Goal: Go to known website: Access a specific website the user already knows

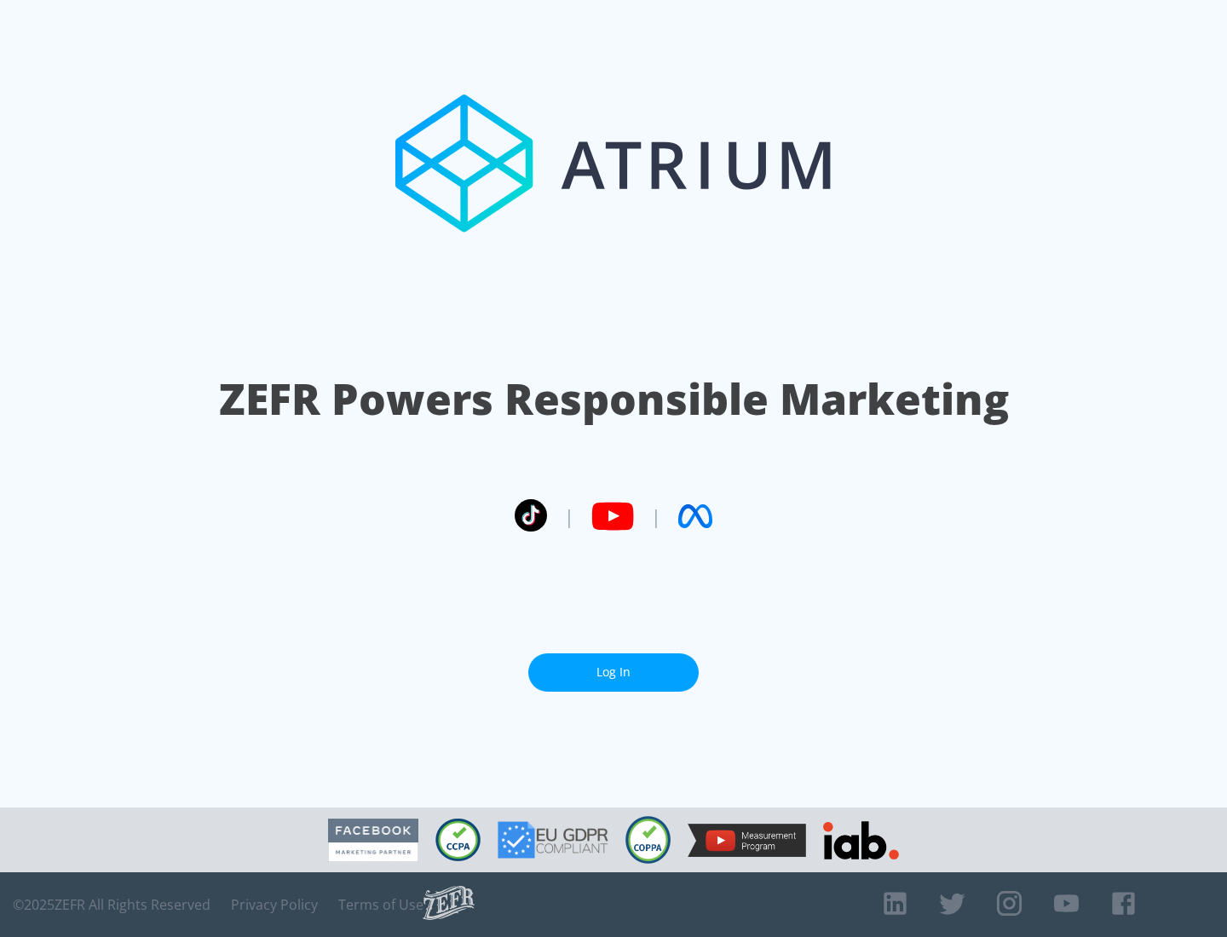
click at [613, 665] on link "Log In" at bounding box center [613, 673] width 170 height 38
